Goal: Transaction & Acquisition: Purchase product/service

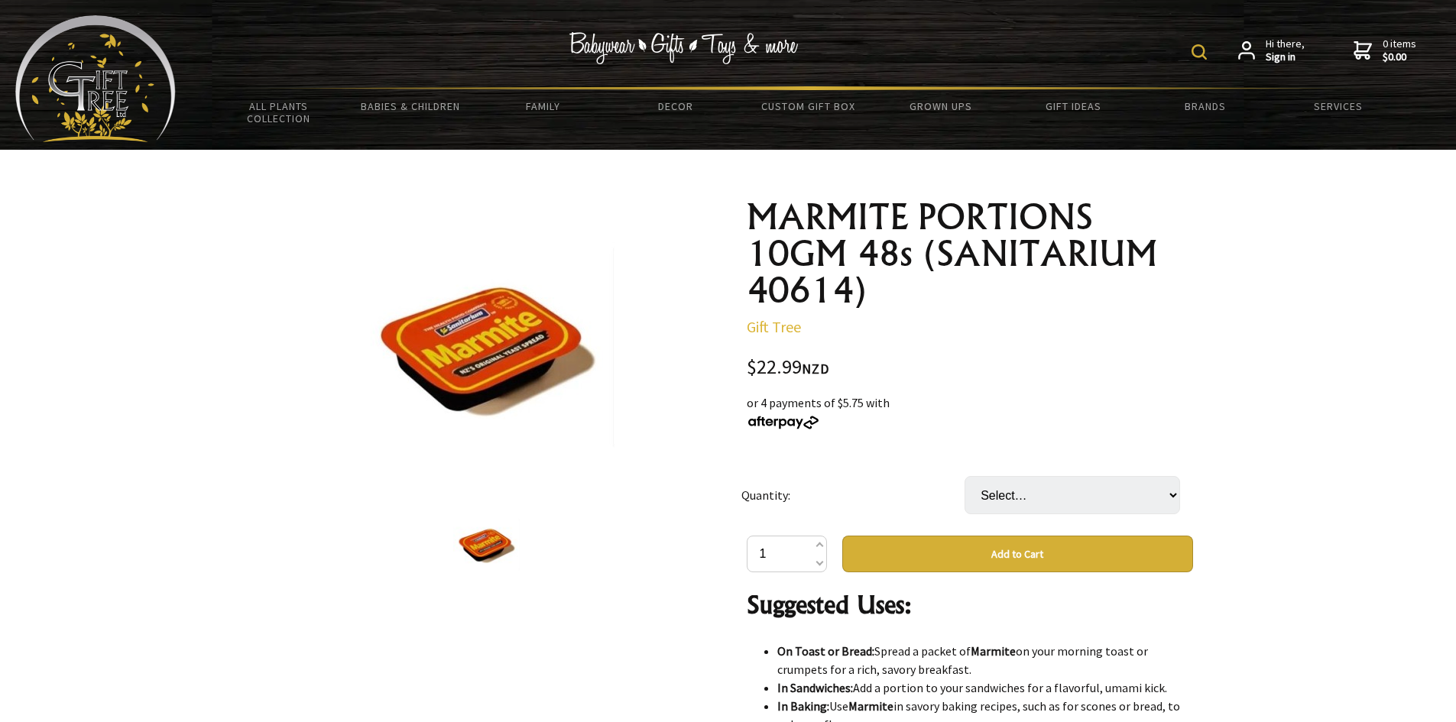
scroll to position [1070, 0]
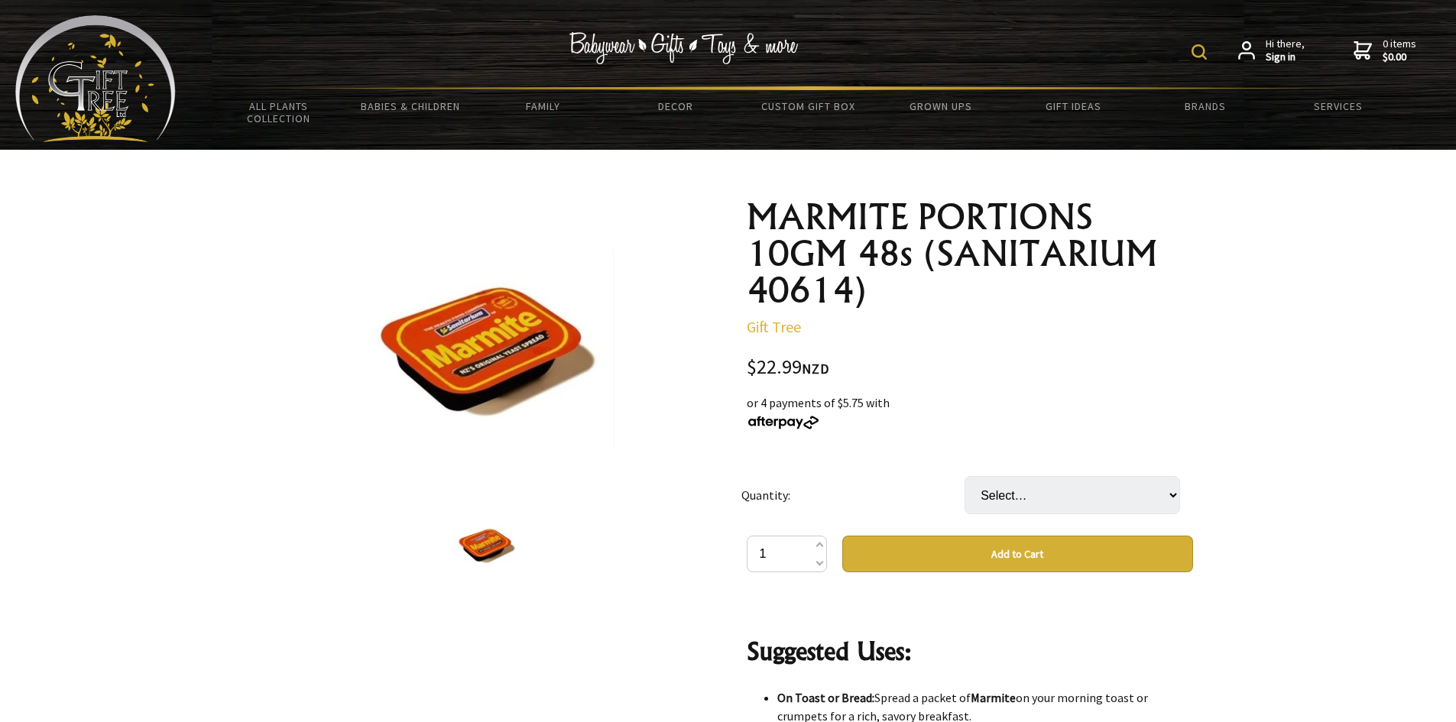
click at [1052, 552] on button "Add to Cart" at bounding box center [1017, 554] width 351 height 37
click at [1172, 494] on select "Select… 1 TRY 1 CTN (6 TRY) (+ $114.95)" at bounding box center [1073, 495] width 216 height 38
select select "1 TRY"
click at [965, 476] on select "Select… 1 TRY 1 CTN (6 TRY) (+ $114.95)" at bounding box center [1073, 495] width 216 height 38
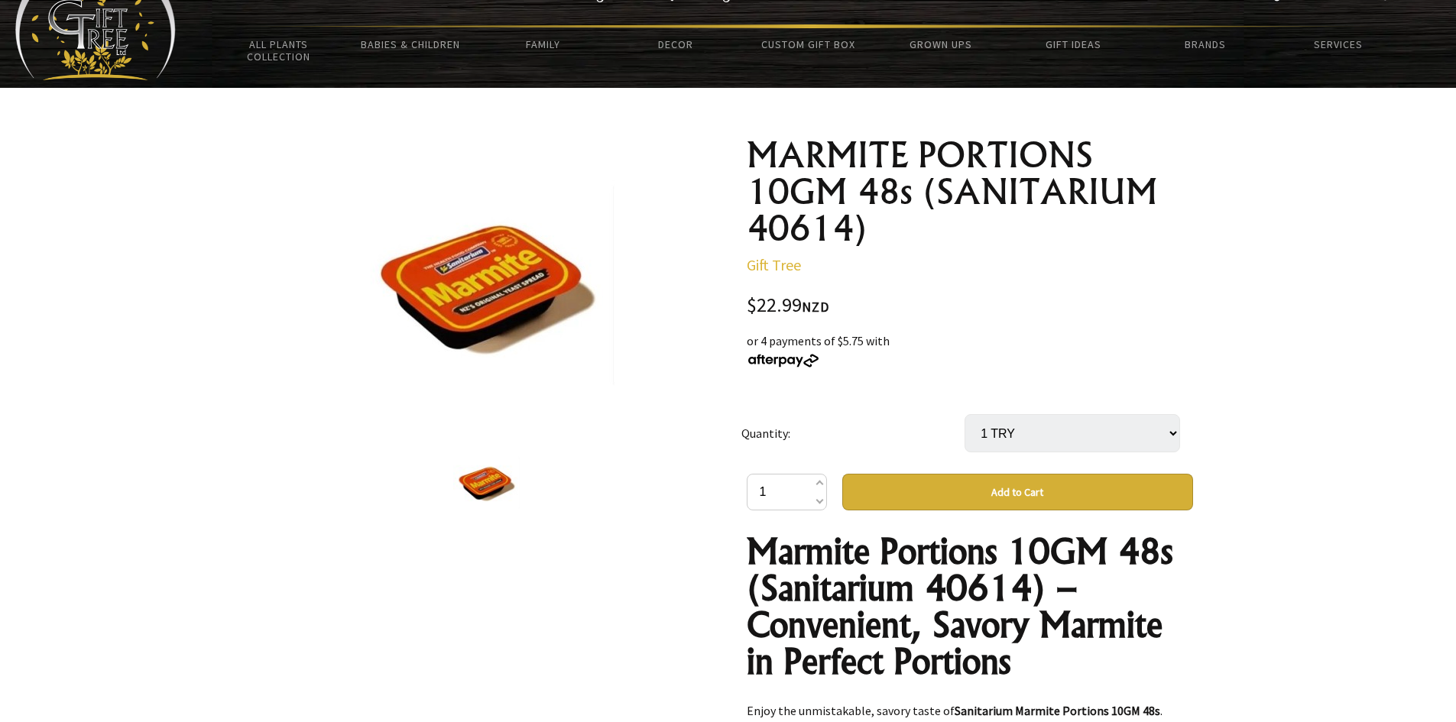
scroll to position [0, 0]
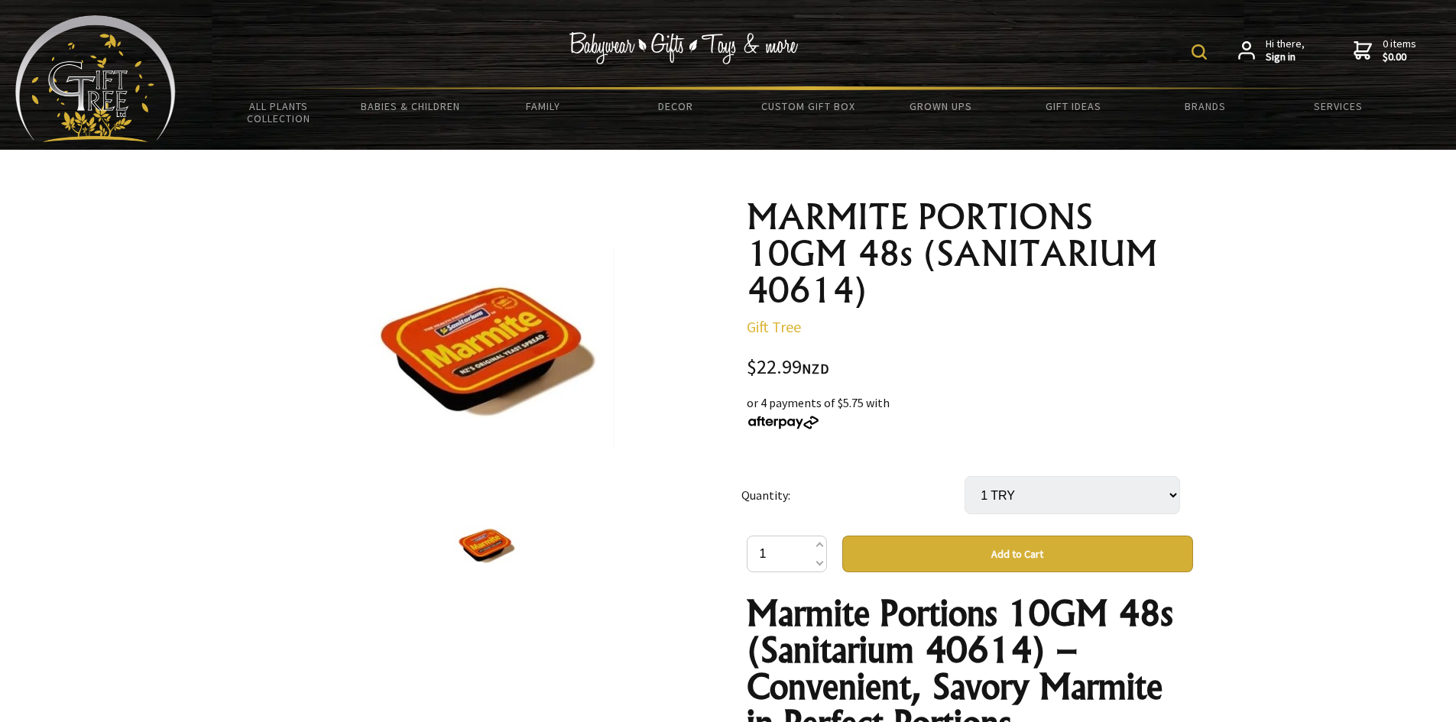
click at [1033, 547] on button "Add to Cart" at bounding box center [1017, 554] width 351 height 37
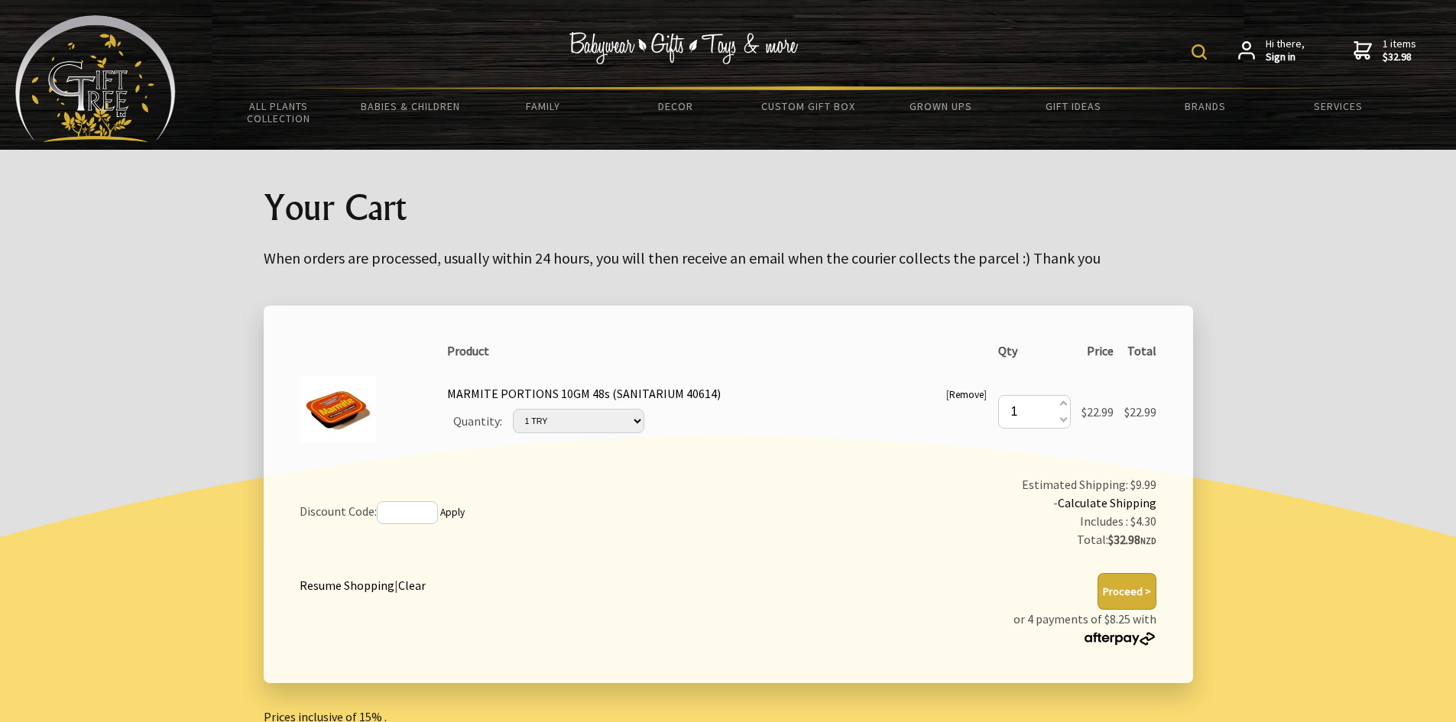
click at [1137, 584] on button "Proceed >" at bounding box center [1127, 591] width 59 height 37
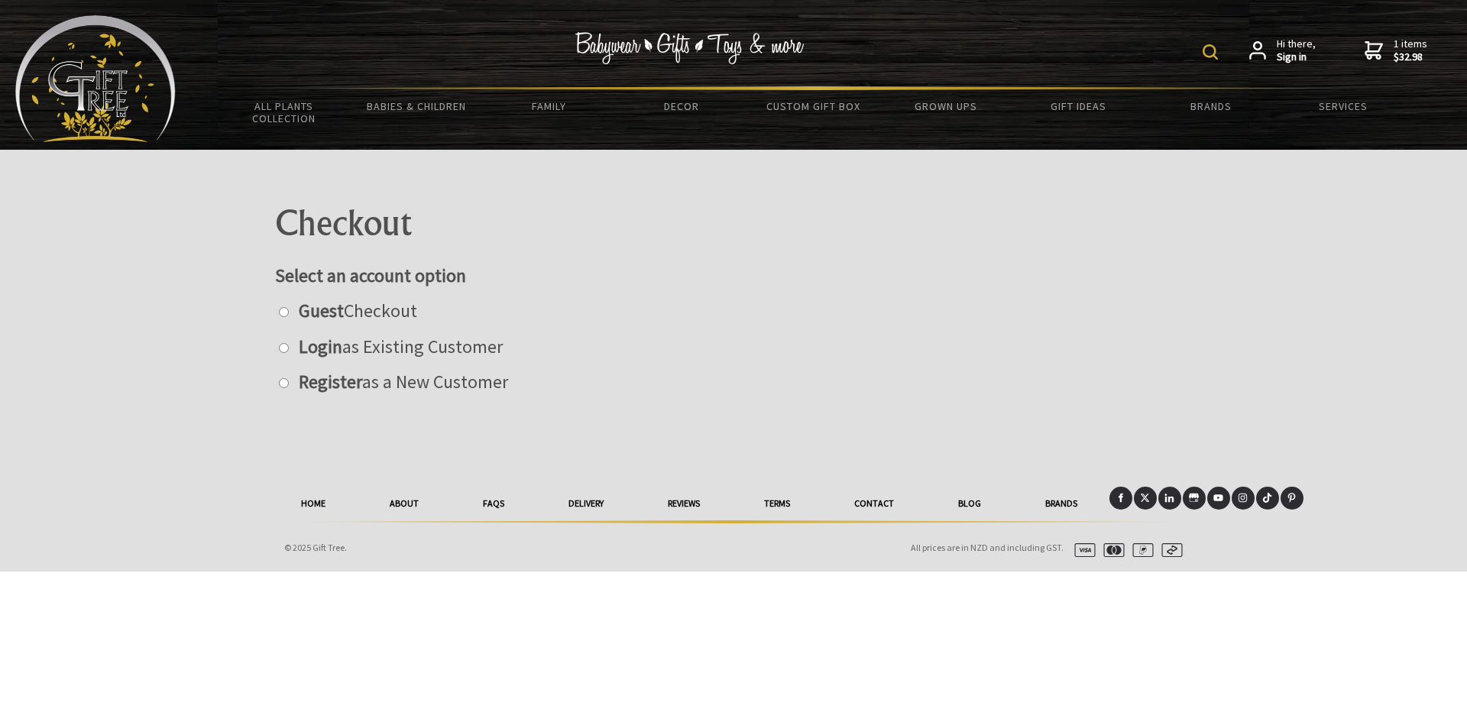
click at [283, 315] on input "radio" at bounding box center [284, 312] width 10 height 10
radio input "true"
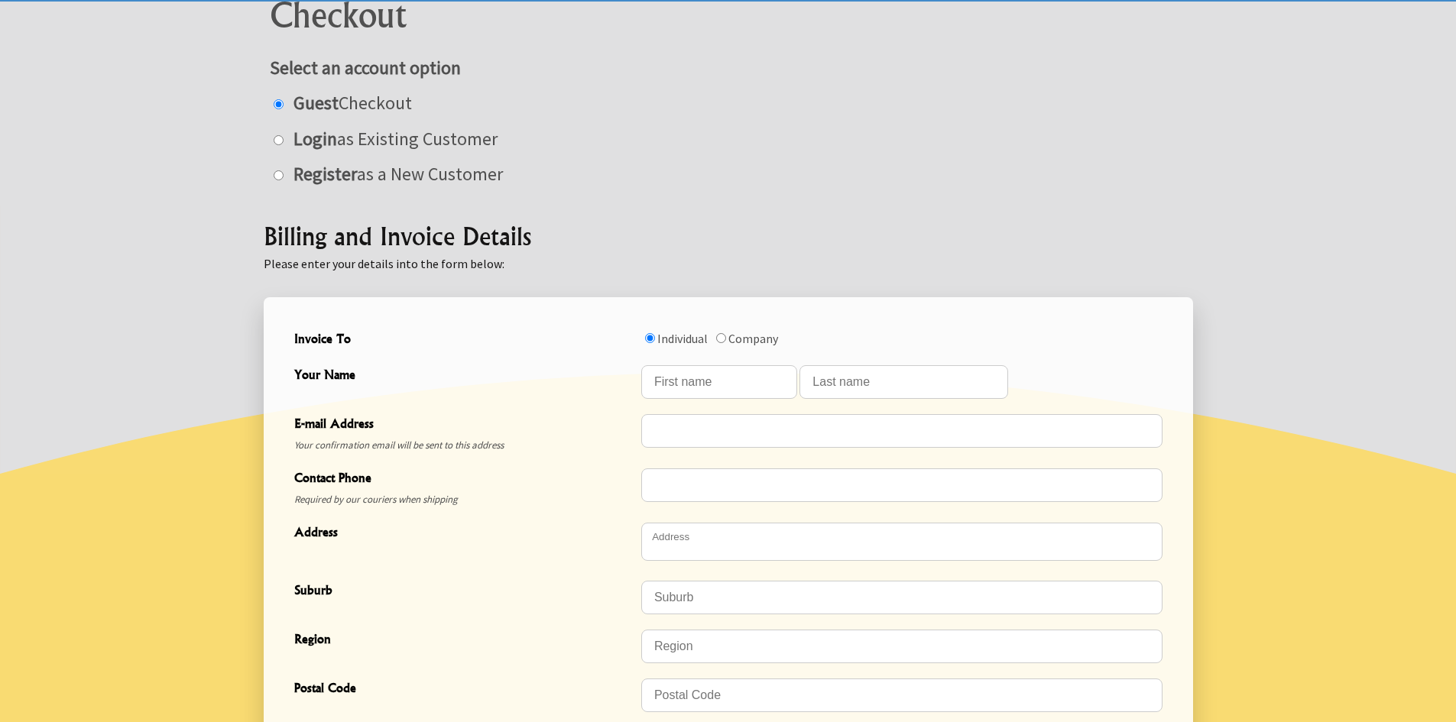
scroll to position [229, 0]
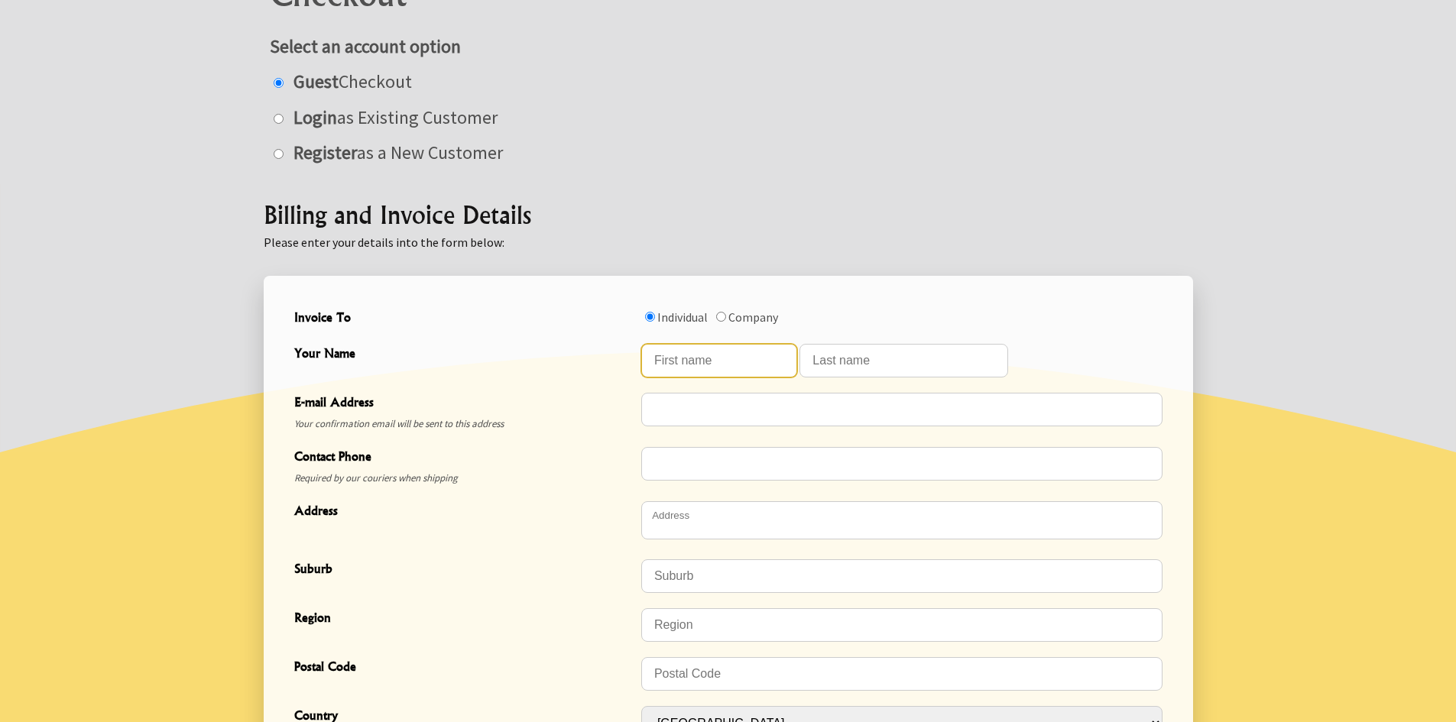
click at [720, 359] on input "Your Name" at bounding box center [719, 361] width 156 height 34
type input "patricia"
type input "fordyce"
type input "trish.fordyce@xtra.co.nz"
type input "0274517253"
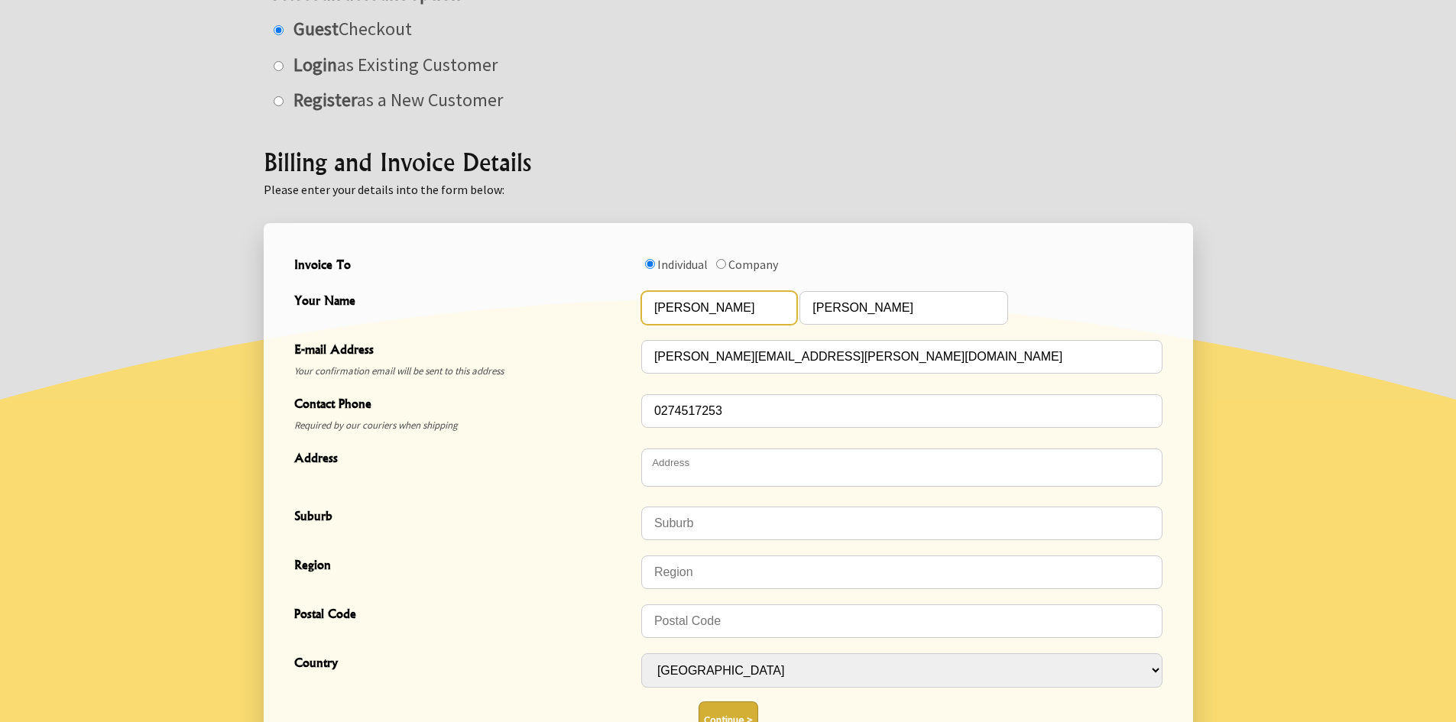
scroll to position [459, 0]
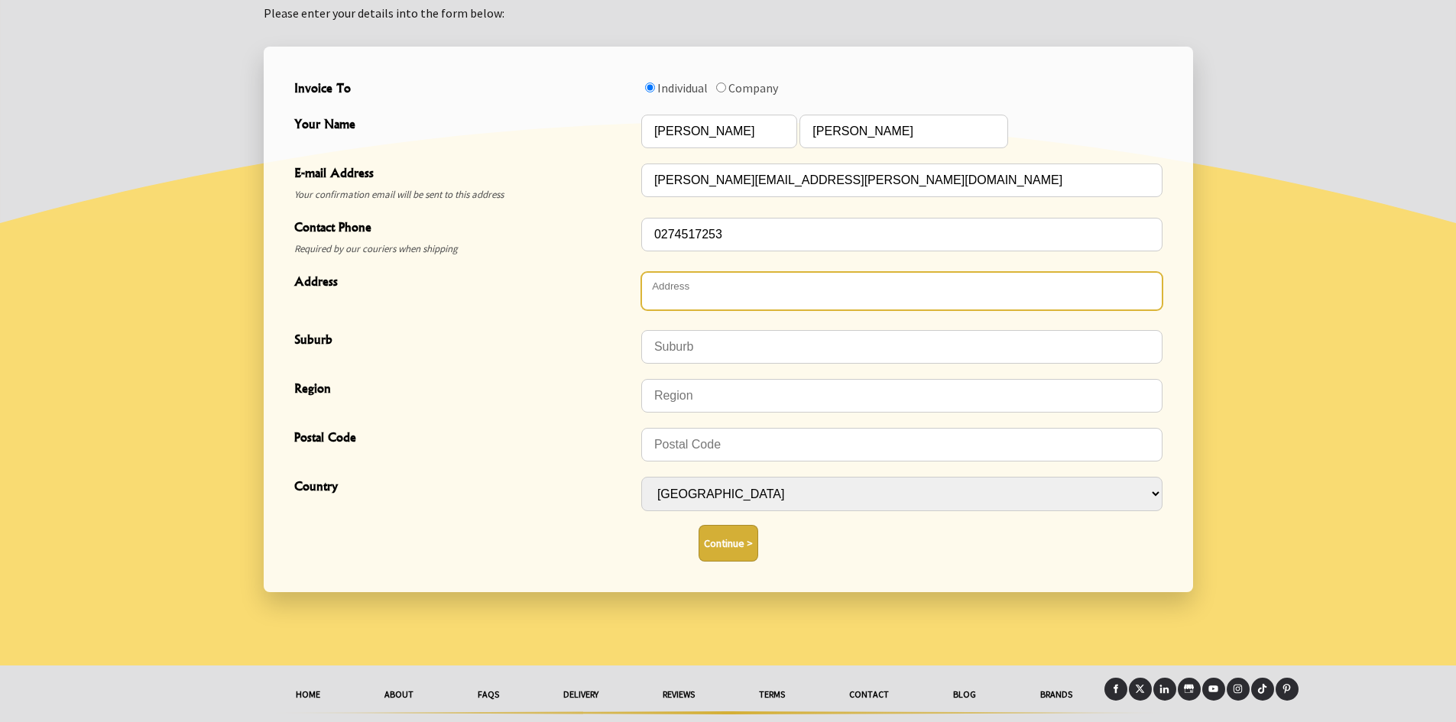
click at [677, 292] on textarea "Address" at bounding box center [901, 291] width 521 height 38
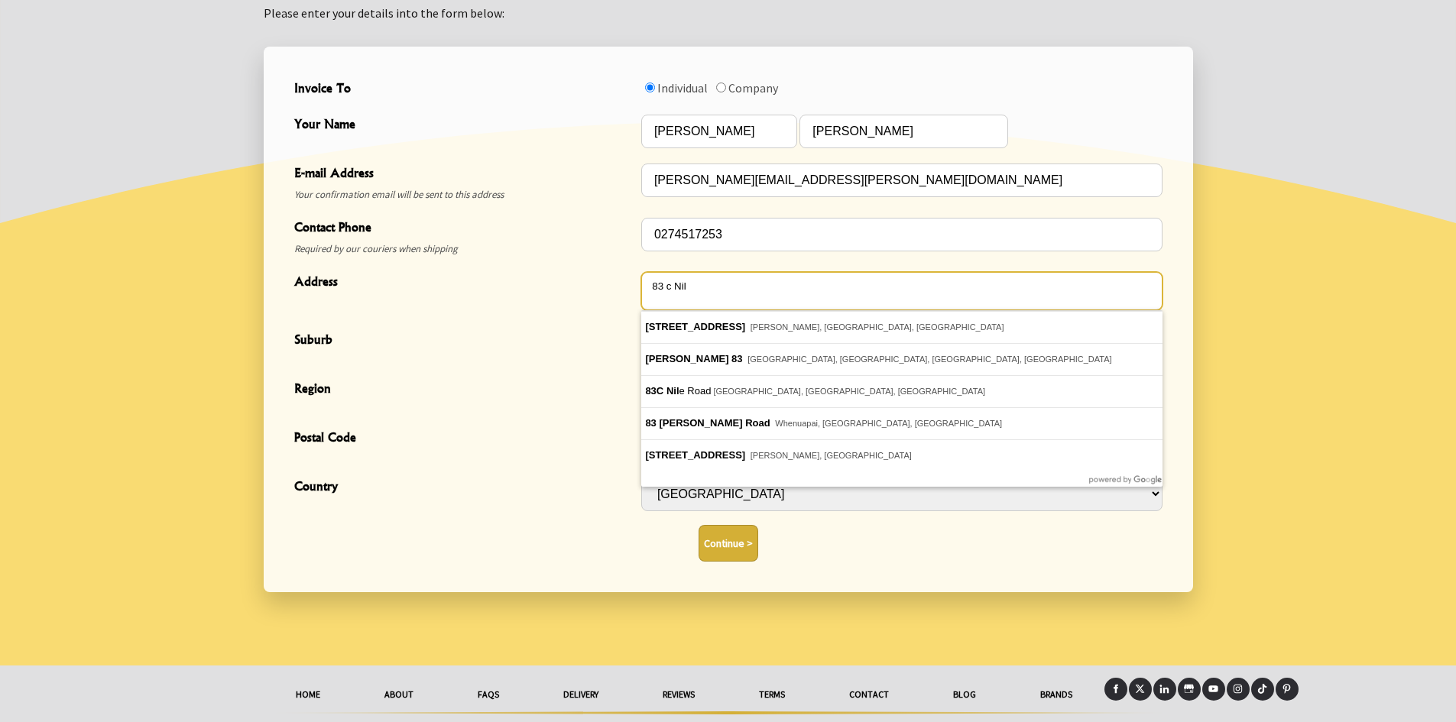
click at [676, 283] on textarea "83 c Nil" at bounding box center [901, 291] width 521 height 38
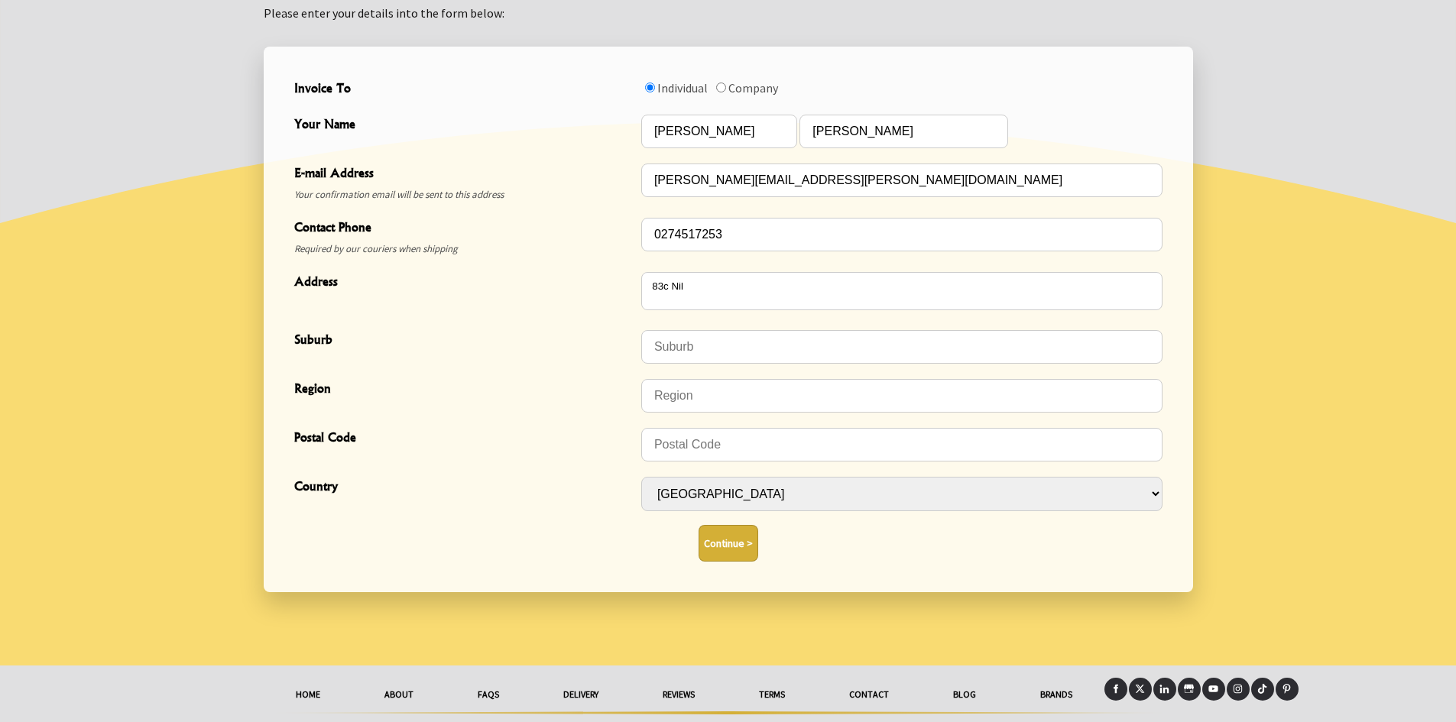
type textarea "83C Nile Road"
type input "Milford"
type input "Auckland"
type input "0620"
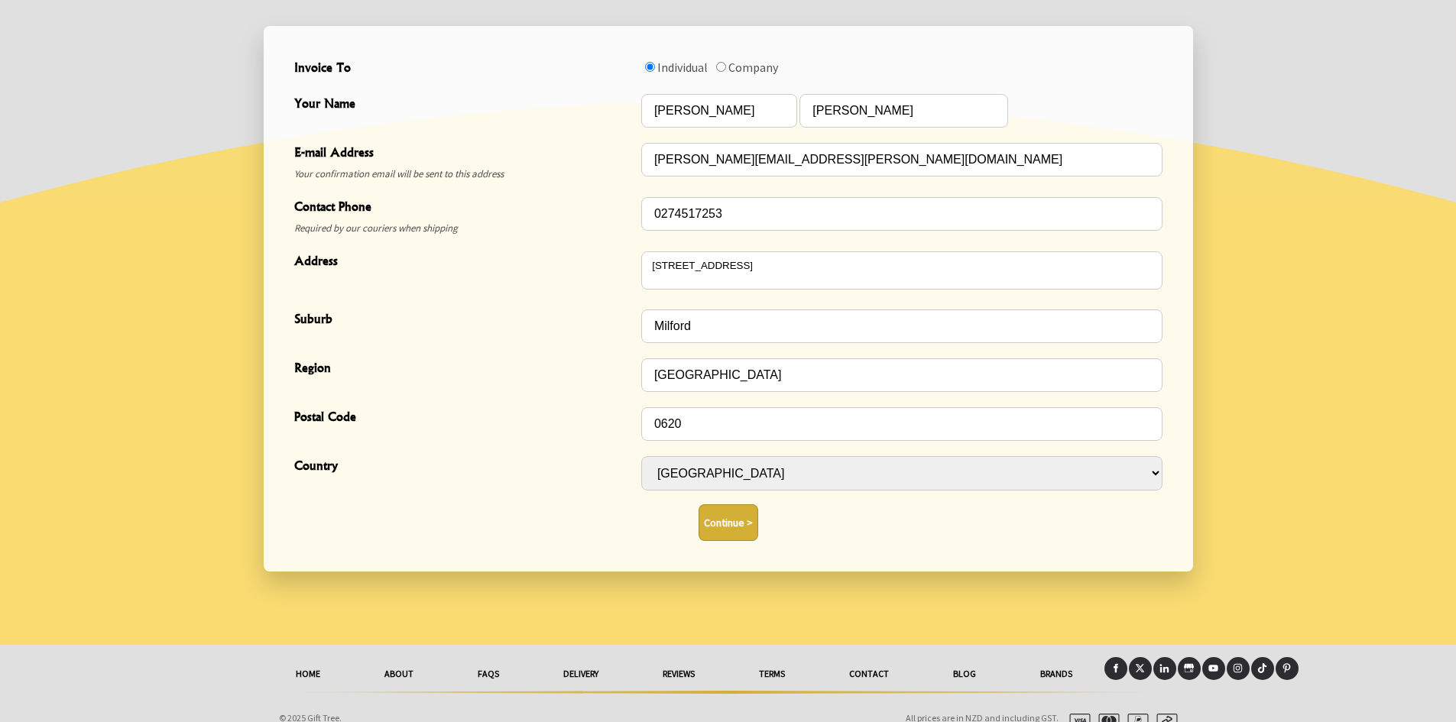
scroll to position [499, 0]
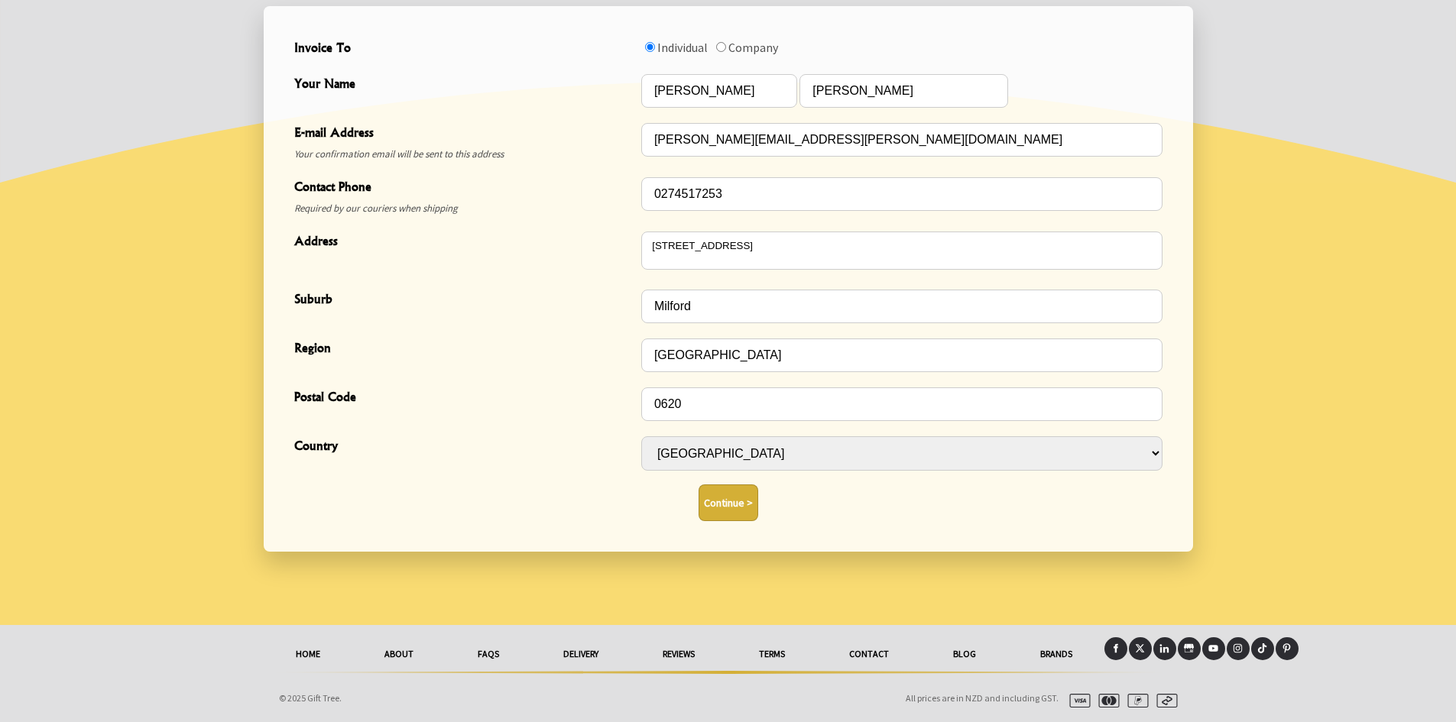
click at [721, 496] on button "Continue >" at bounding box center [729, 503] width 60 height 37
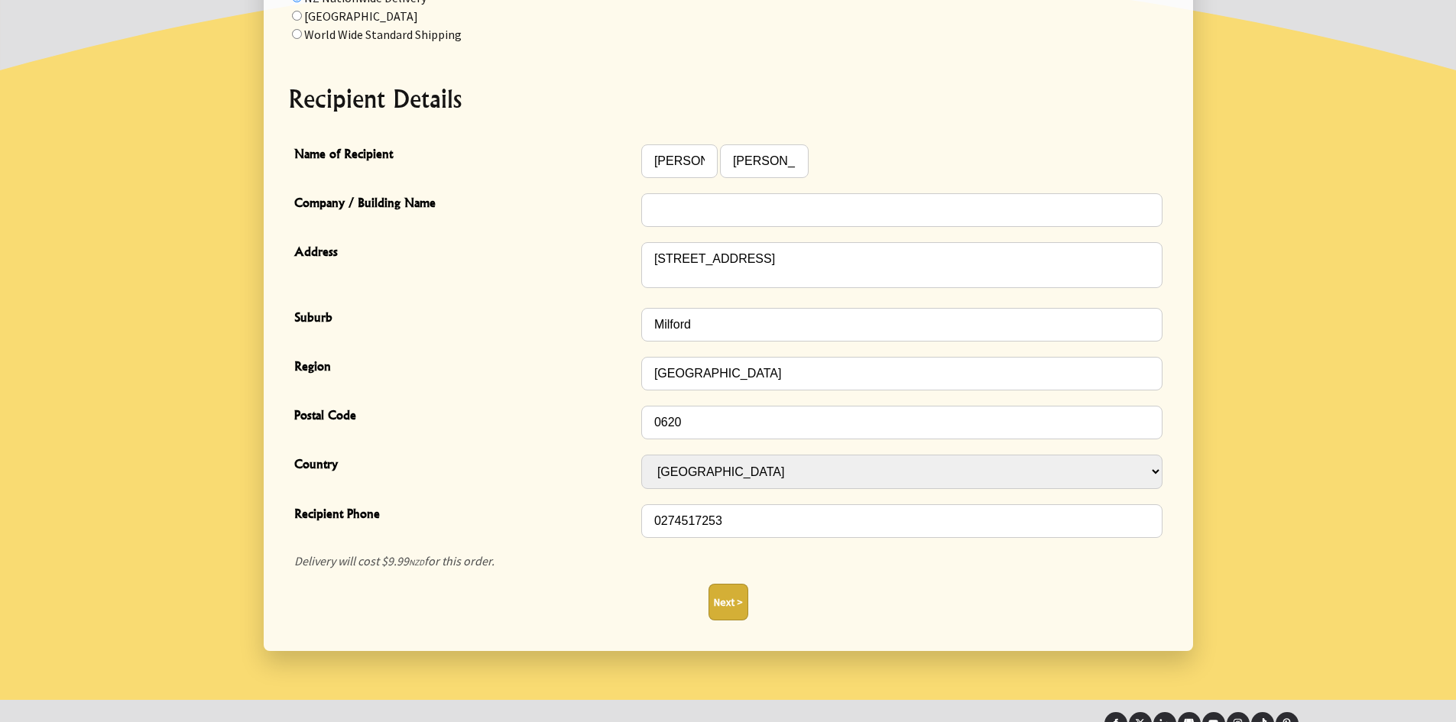
scroll to position [382, 0]
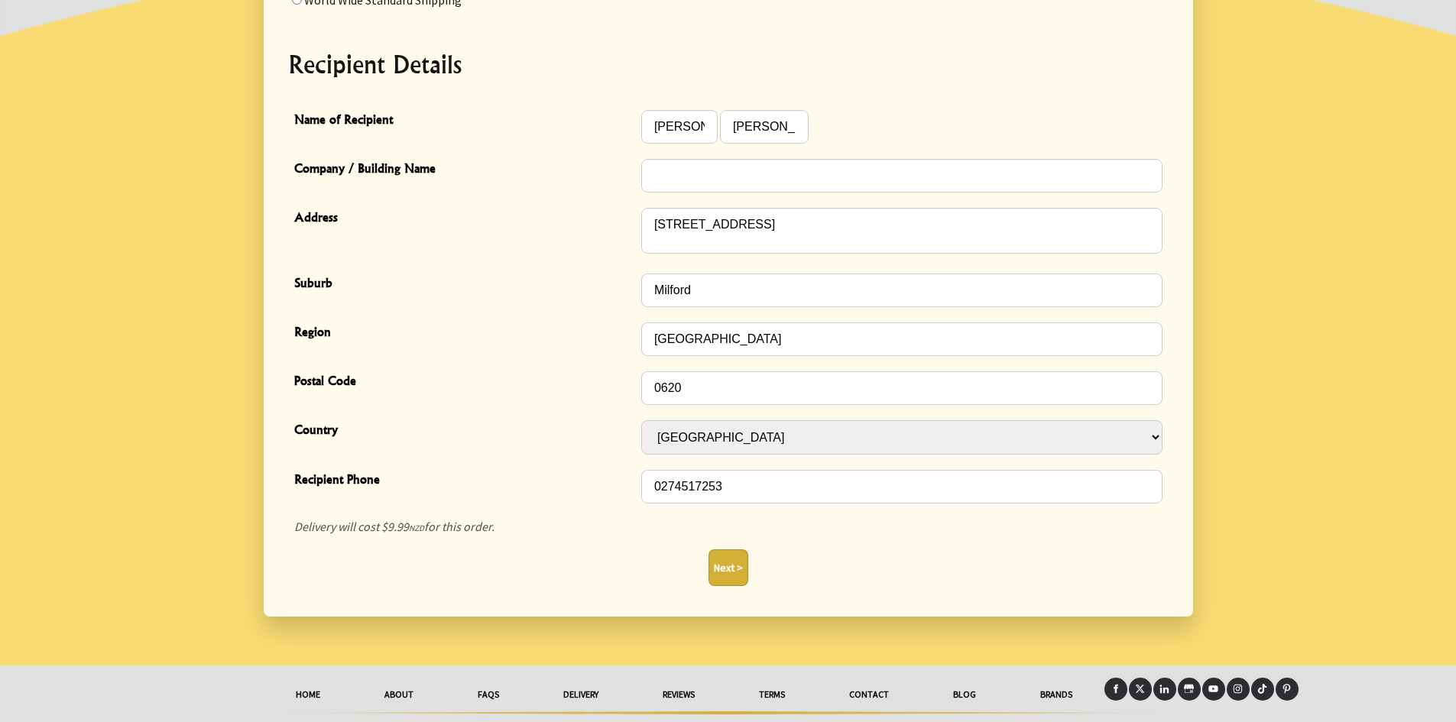
click at [734, 563] on button "Next >" at bounding box center [729, 568] width 40 height 37
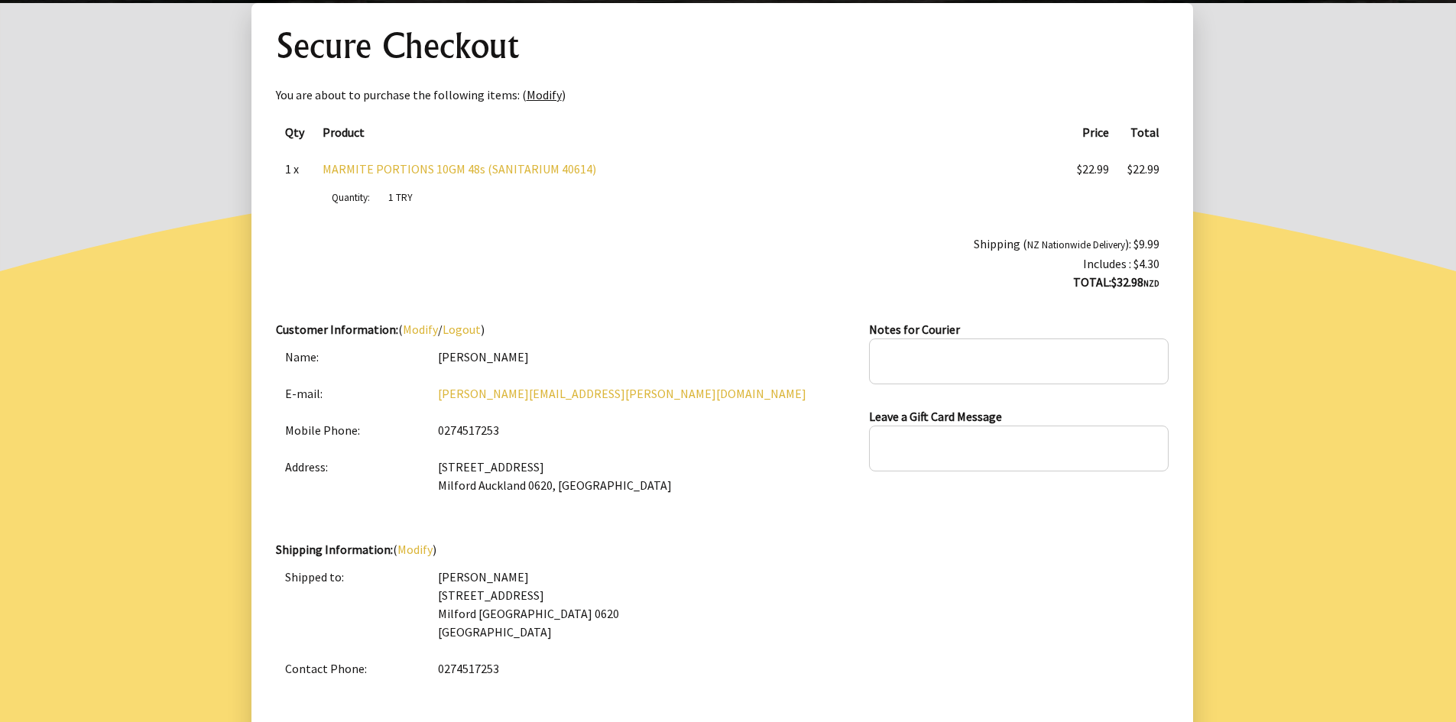
scroll to position [153, 0]
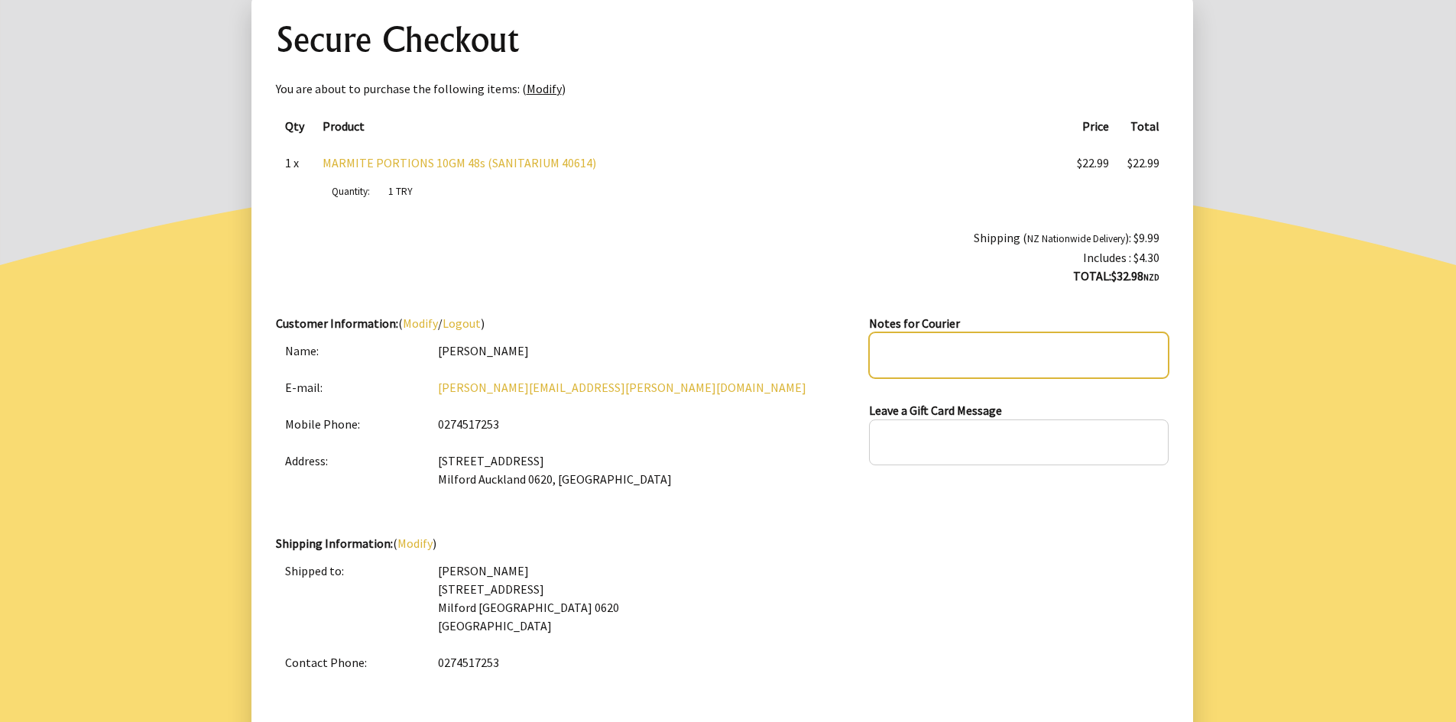
click at [910, 359] on textarea at bounding box center [1018, 355] width 299 height 46
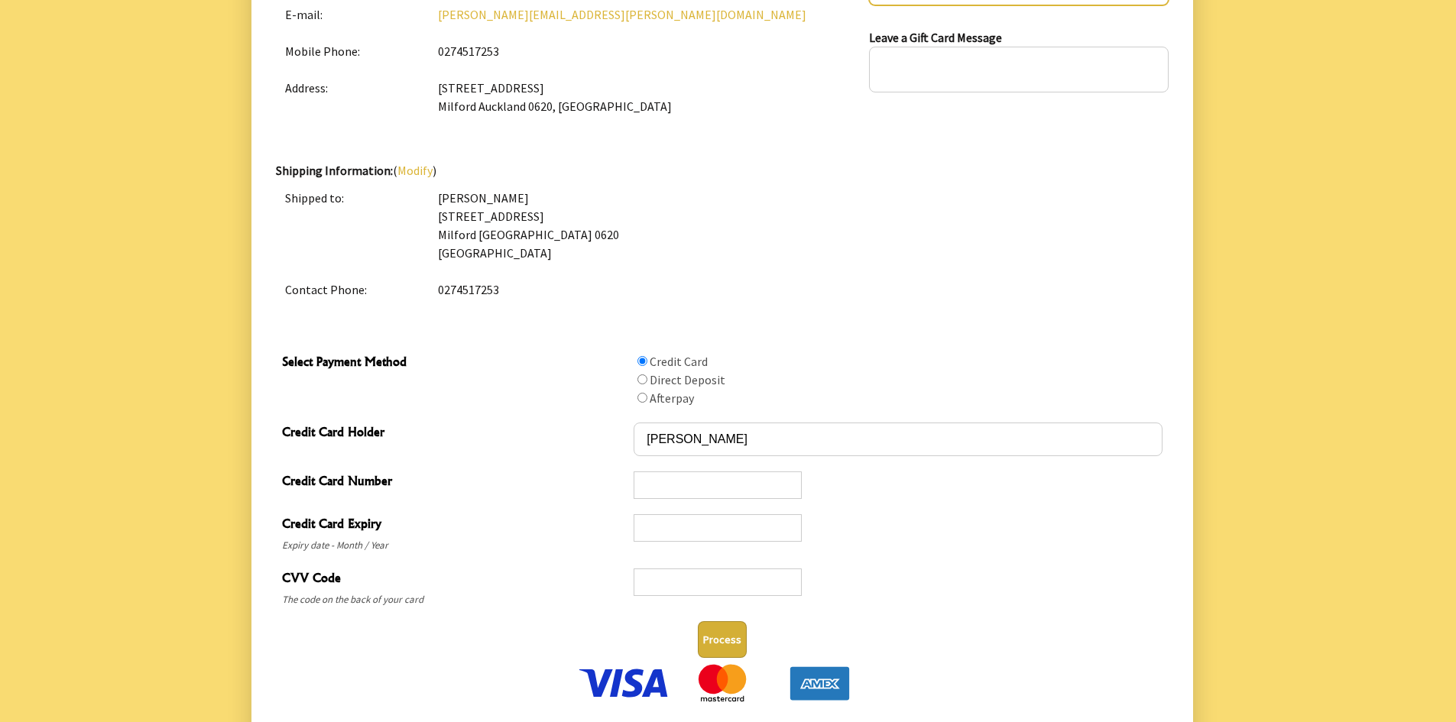
scroll to position [535, 0]
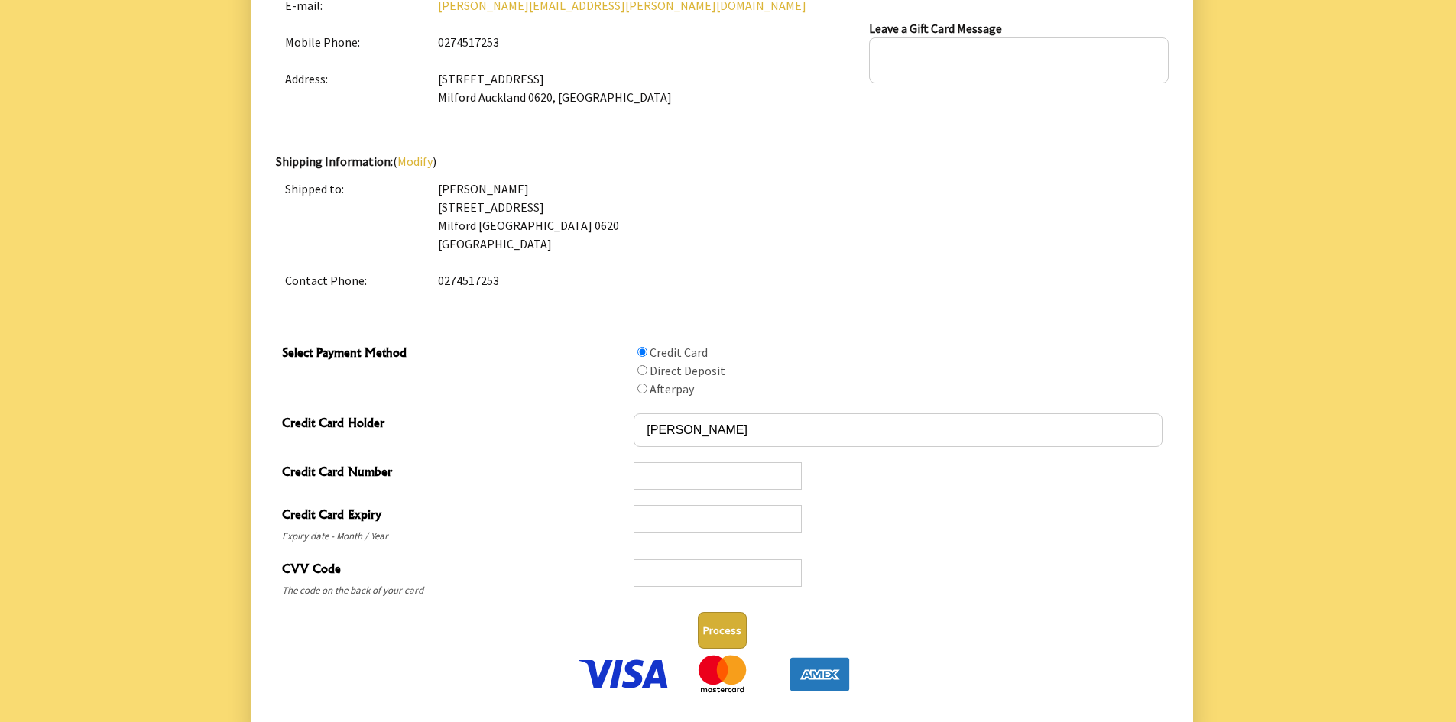
type textarea "leave on front porch"
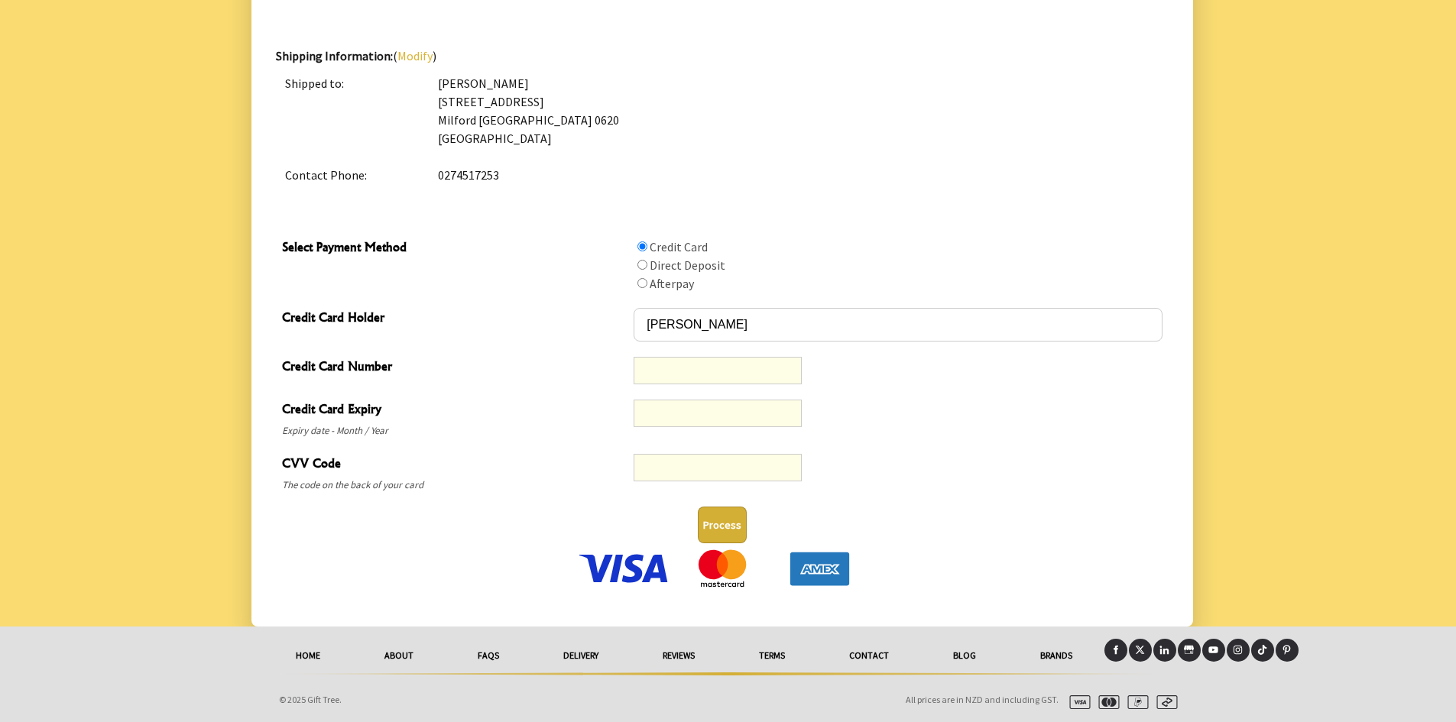
scroll to position [642, 0]
click at [714, 517] on button "Process" at bounding box center [722, 523] width 49 height 37
click at [645, 569] on img at bounding box center [624, 567] width 96 height 38
